Goal: Browse casually

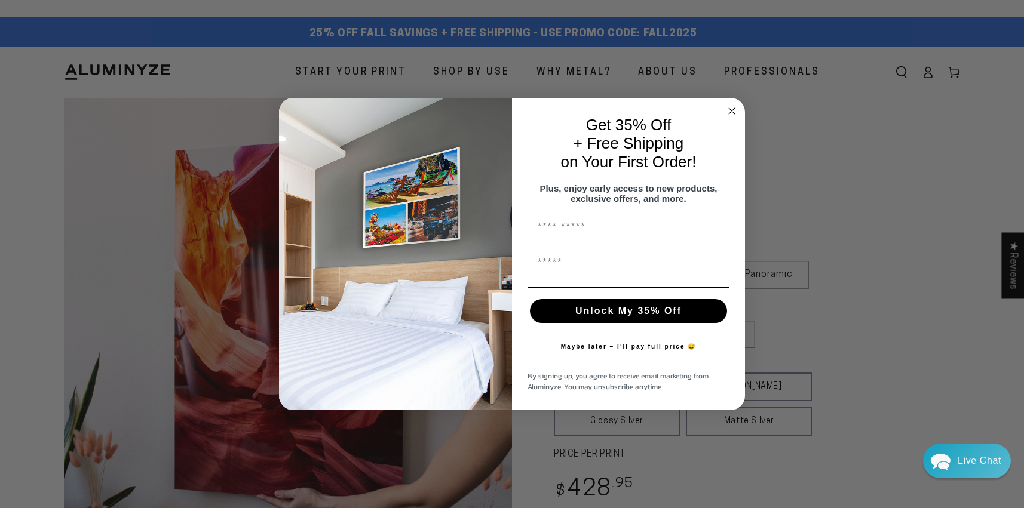
click at [719, 110] on div "Get 35% Off + Free Shipping on Your First Order!" at bounding box center [628, 144] width 209 height 68
click at [728, 107] on circle "Close dialog" at bounding box center [732, 111] width 14 height 14
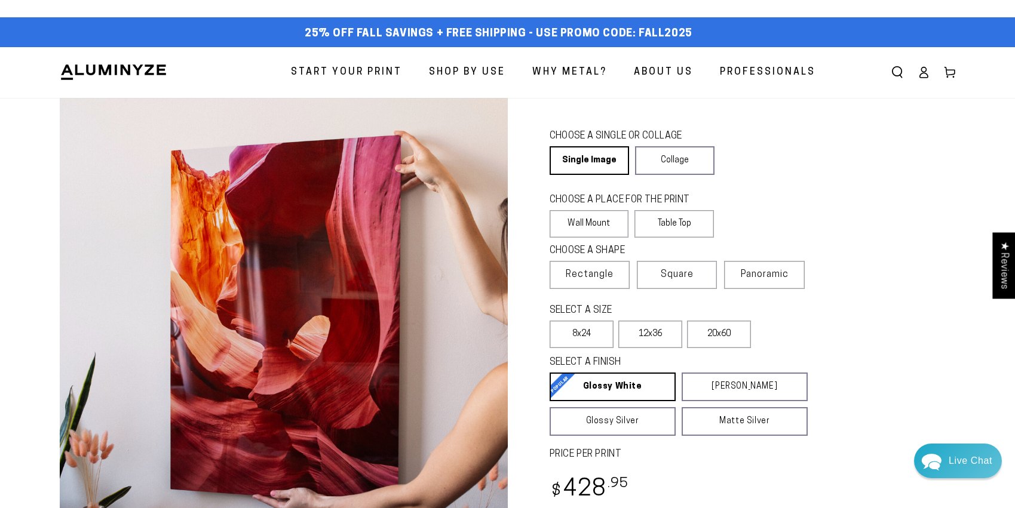
click at [128, 72] on img at bounding box center [114, 72] width 108 height 18
